Goal: Task Accomplishment & Management: Manage account settings

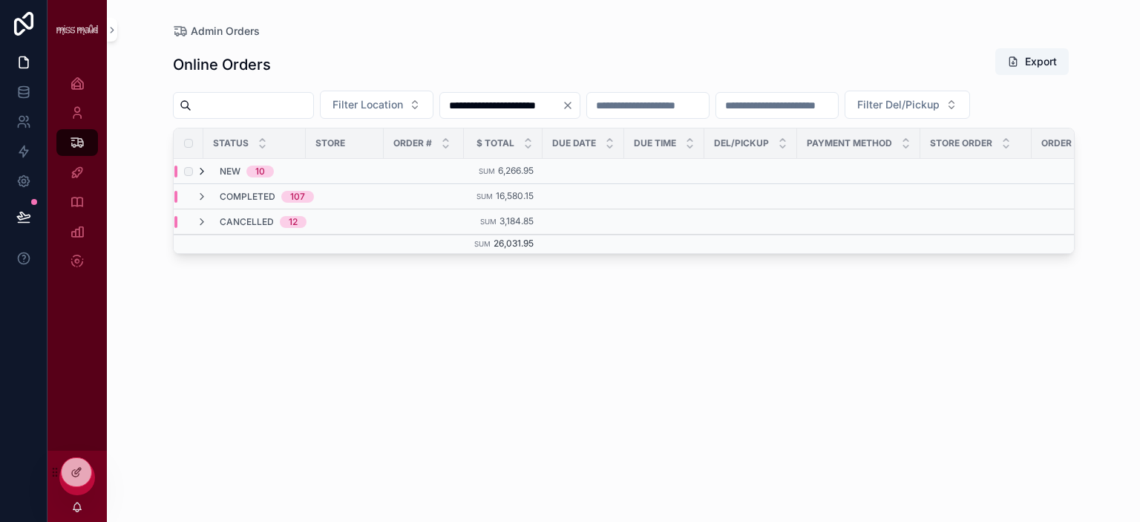
click at [201, 177] on icon "scrollable content" at bounding box center [202, 172] width 12 height 12
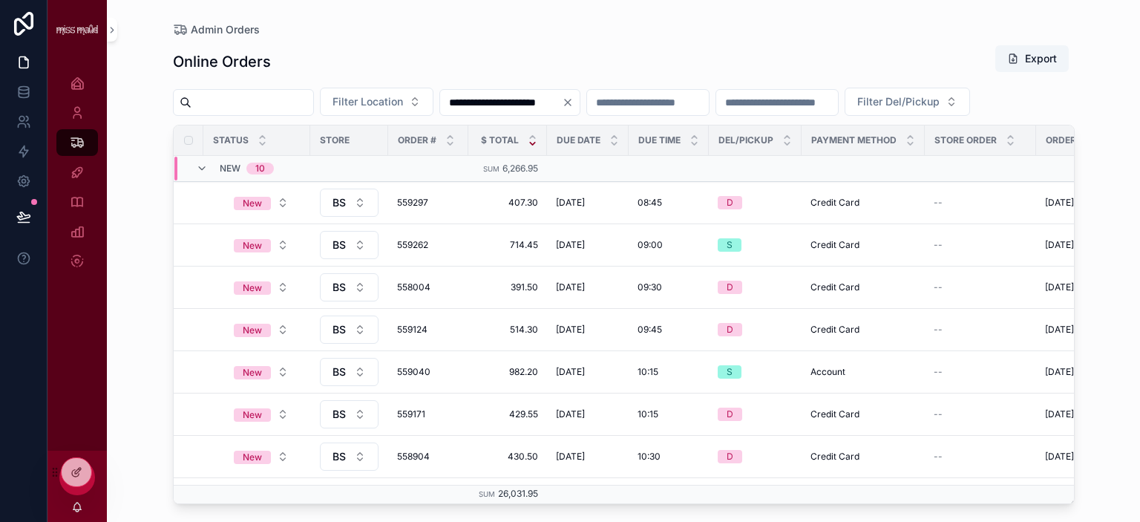
click at [531, 145] on icon "scrollable content" at bounding box center [532, 144] width 5 height 2
